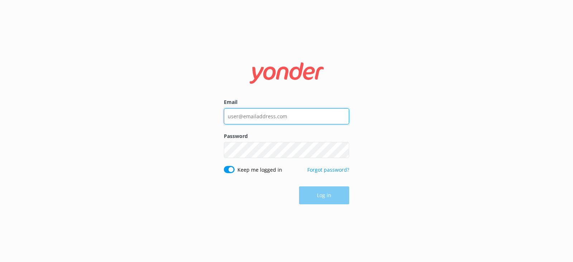
type input "[PERSON_NAME][EMAIL_ADDRESS][DOMAIN_NAME]"
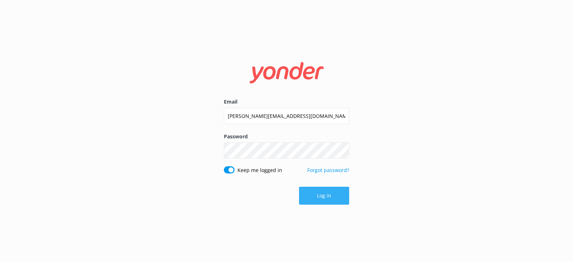
click at [320, 192] on button "Log in" at bounding box center [324, 195] width 50 height 18
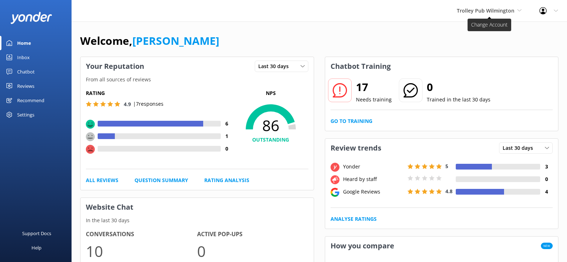
click at [489, 10] on span "Trolley Pub Wilmington" at bounding box center [486, 10] width 58 height 7
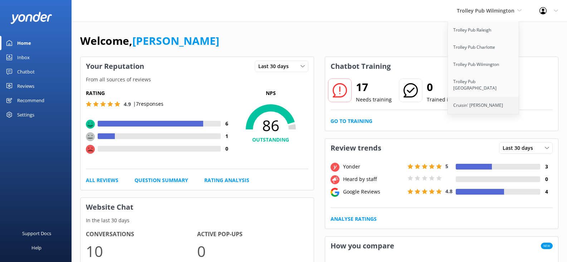
click at [471, 101] on link "Cruisin' [PERSON_NAME]" at bounding box center [484, 105] width 72 height 17
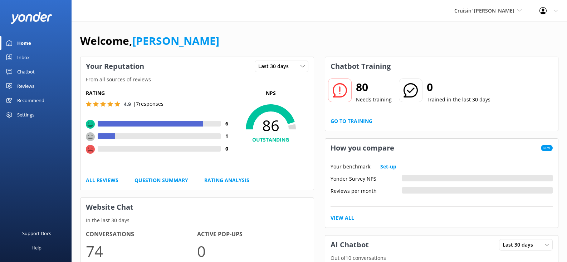
click at [22, 57] on div "Inbox" at bounding box center [23, 57] width 13 height 14
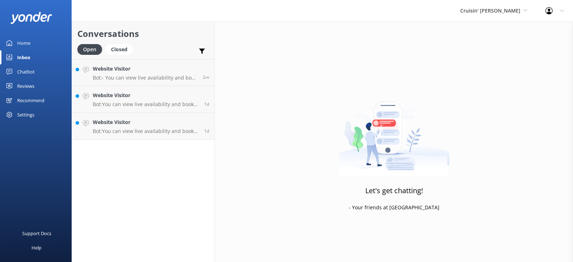
click at [30, 55] on div "Inbox" at bounding box center [23, 57] width 13 height 14
click at [23, 43] on div "Home" at bounding box center [23, 43] width 13 height 14
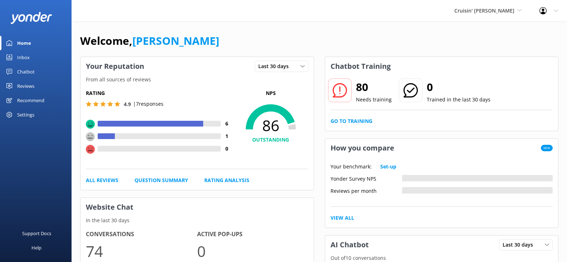
click at [24, 56] on div "Inbox" at bounding box center [23, 57] width 13 height 14
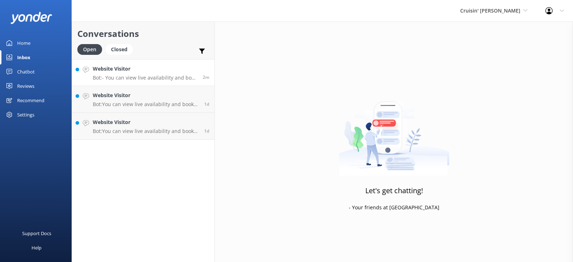
click at [149, 74] on p "Bot: - You can view live availability and book your Cruisin' Tiki online at htt…" at bounding box center [145, 77] width 105 height 6
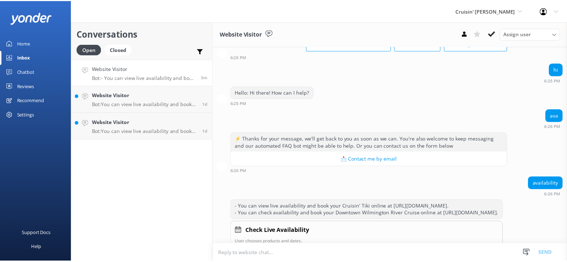
scroll to position [43, 0]
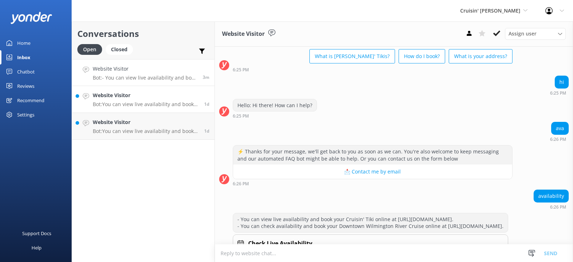
click at [147, 102] on p "Bot: You can view live availability and book your Cruisin' Tiki online at https…" at bounding box center [146, 104] width 106 height 6
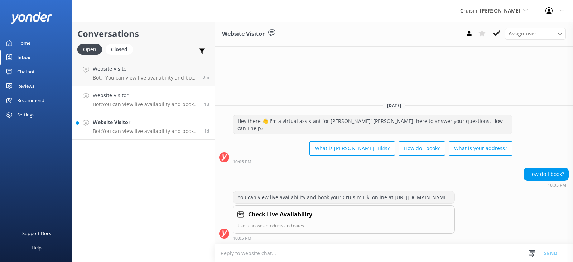
click at [132, 132] on p "Bot: You can view live availability and book your Cruisin' Tiki online at https…" at bounding box center [146, 131] width 106 height 6
click at [22, 41] on div "Home" at bounding box center [23, 43] width 13 height 14
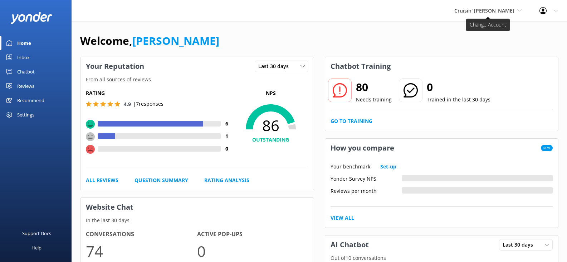
click at [487, 13] on span "Cruisin' Tikis Wilmington" at bounding box center [485, 10] width 60 height 7
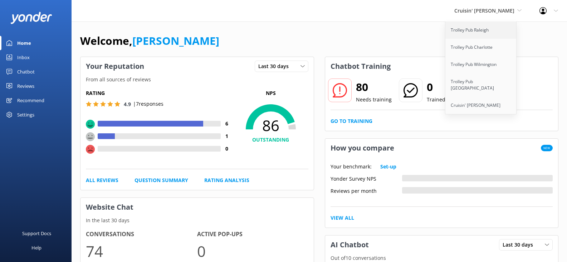
click at [477, 31] on link "Trolley Pub Raleigh" at bounding box center [482, 29] width 72 height 17
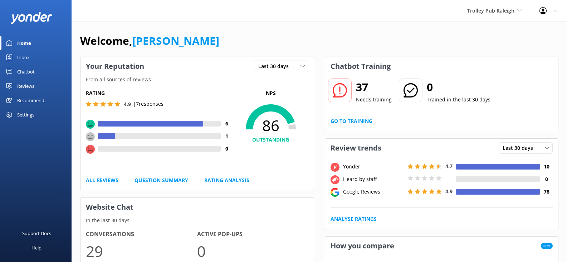
click at [340, 92] on icon at bounding box center [340, 90] width 14 height 14
click at [500, 12] on span "Trolley Pub Raleigh" at bounding box center [490, 10] width 47 height 7
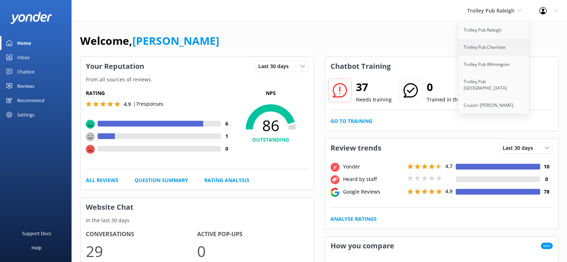
click at [493, 50] on link "Trolley Pub Charlotte" at bounding box center [494, 47] width 72 height 17
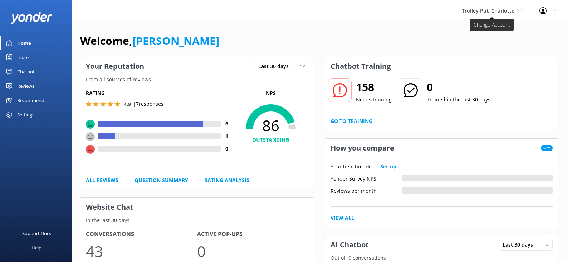
click at [493, 13] on span "Trolley Pub Charlotte" at bounding box center [488, 10] width 53 height 7
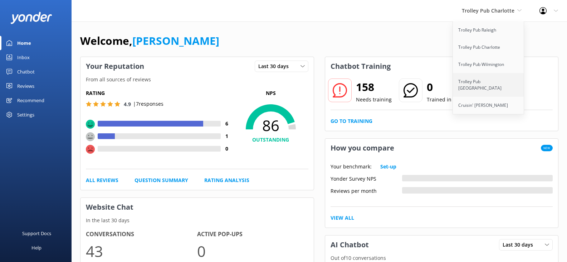
click at [488, 82] on link "Trolley Pub Durham" at bounding box center [489, 85] width 72 height 24
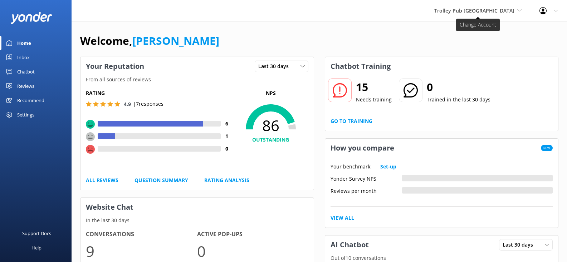
click at [491, 11] on span "Trolley Pub Durham" at bounding box center [475, 10] width 80 height 7
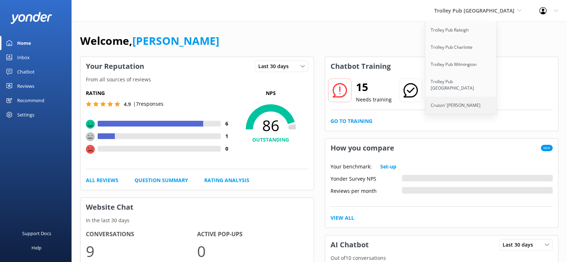
click at [488, 98] on link "Cruisin' Tikis Wilmington" at bounding box center [462, 105] width 72 height 17
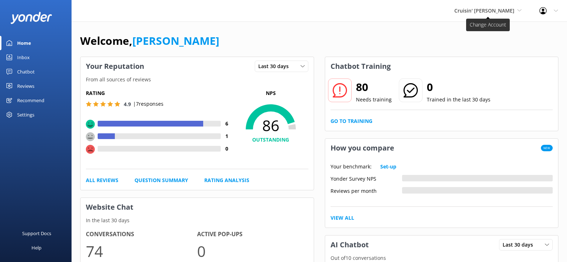
click at [489, 10] on span "Cruisin' Tikis Wilmington" at bounding box center [485, 10] width 60 height 7
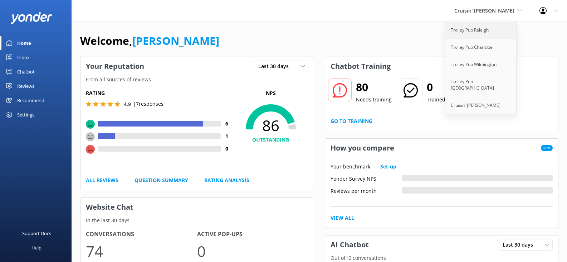
click at [480, 29] on link "Trolley Pub Raleigh" at bounding box center [482, 29] width 72 height 17
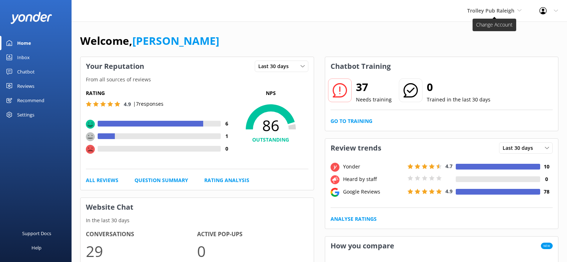
click at [497, 9] on span "Trolley Pub Raleigh" at bounding box center [490, 10] width 47 height 7
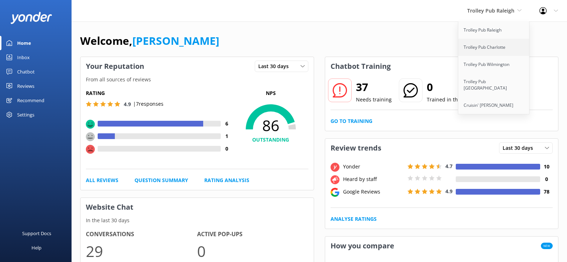
click at [490, 47] on link "Trolley Pub Charlotte" at bounding box center [494, 47] width 72 height 17
